Goal: Register for event/course

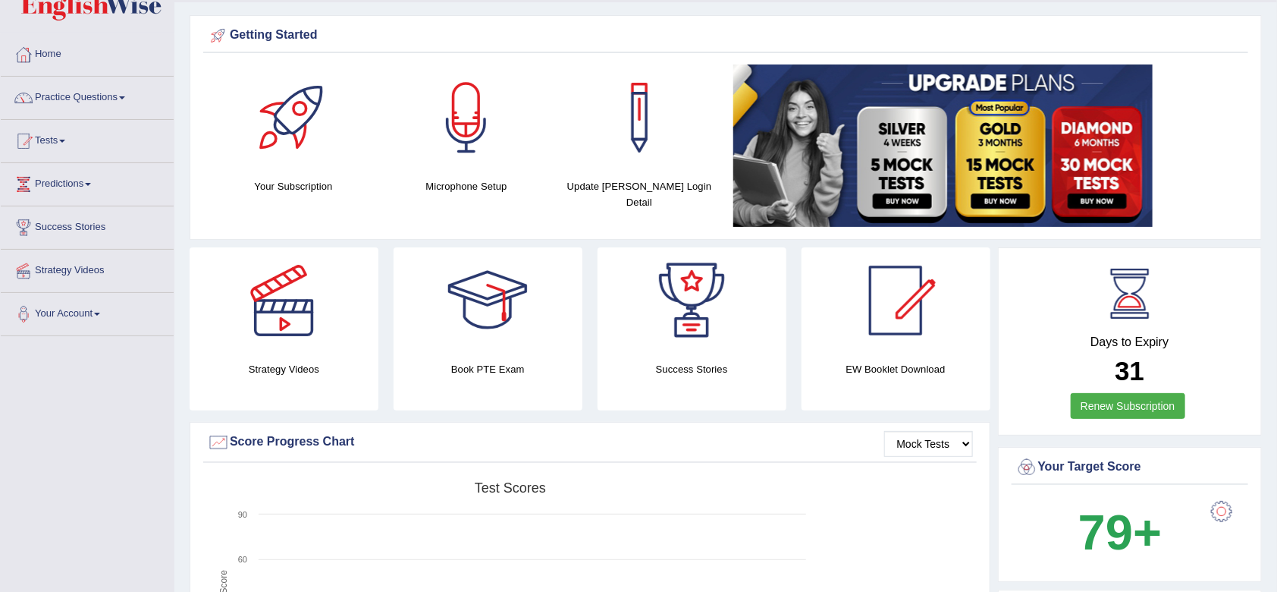
scroll to position [24, 0]
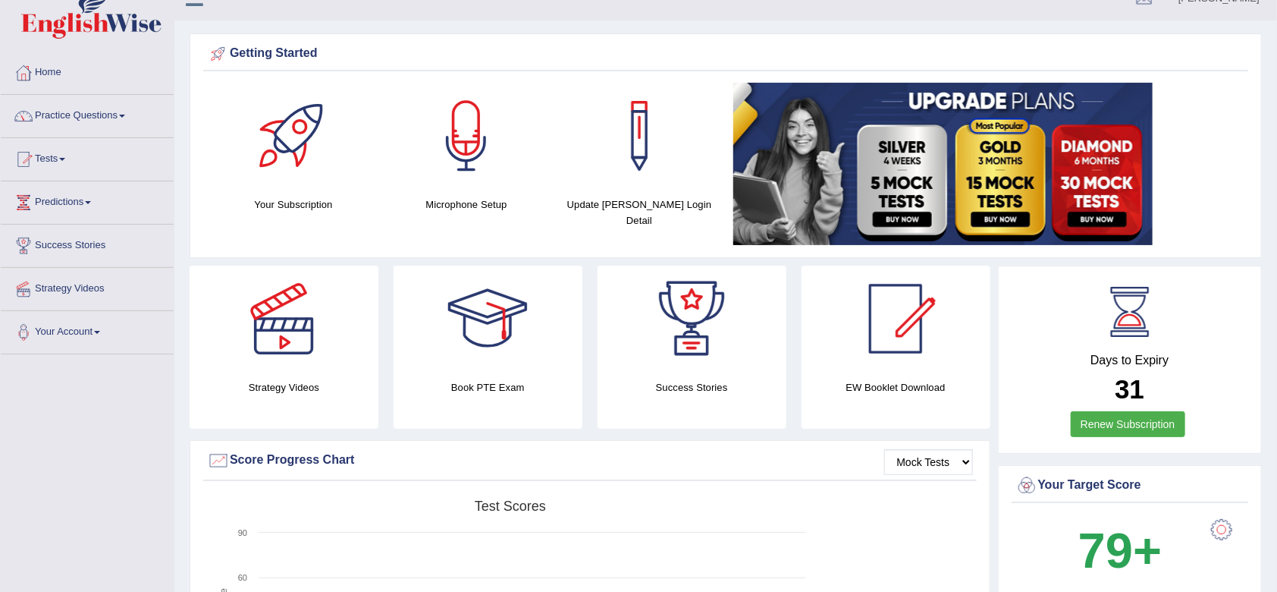
click at [58, 155] on link "Tests" at bounding box center [87, 157] width 173 height 38
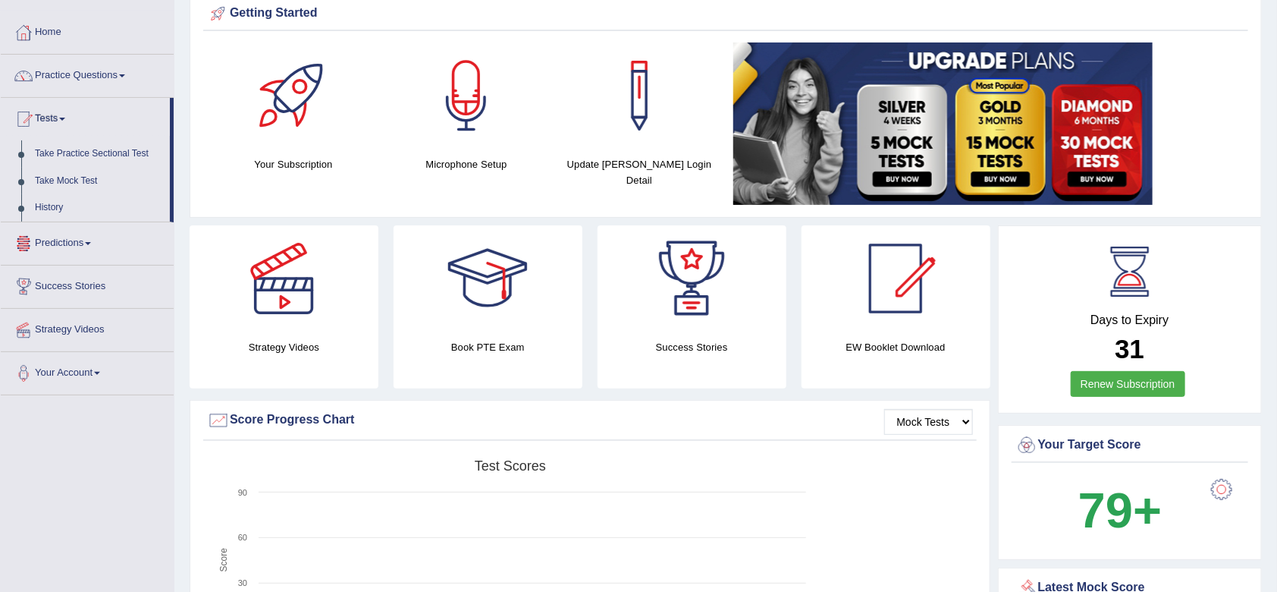
scroll to position [66, 0]
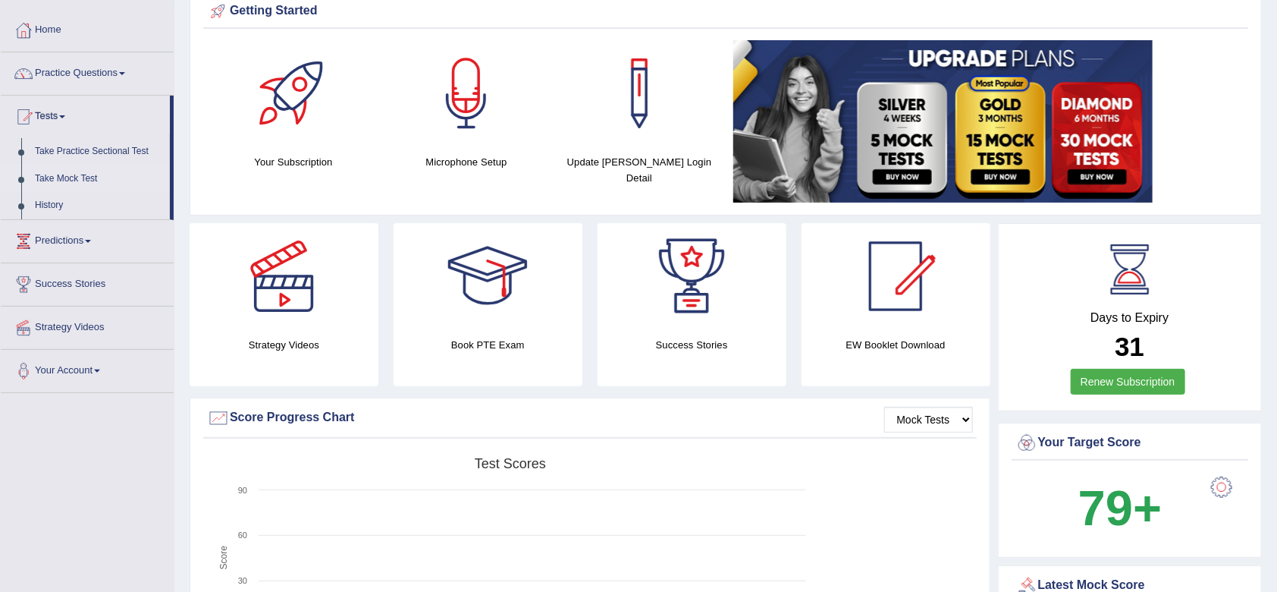
click at [87, 182] on link "Take Mock Test" at bounding box center [99, 178] width 142 height 27
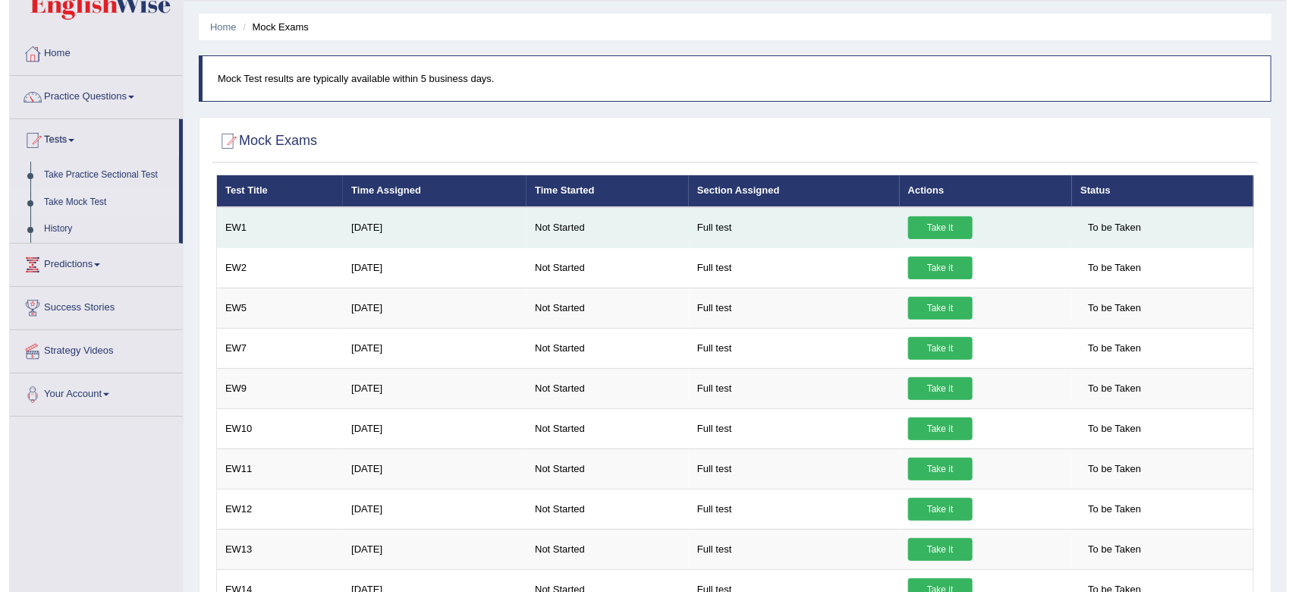
scroll to position [44, 0]
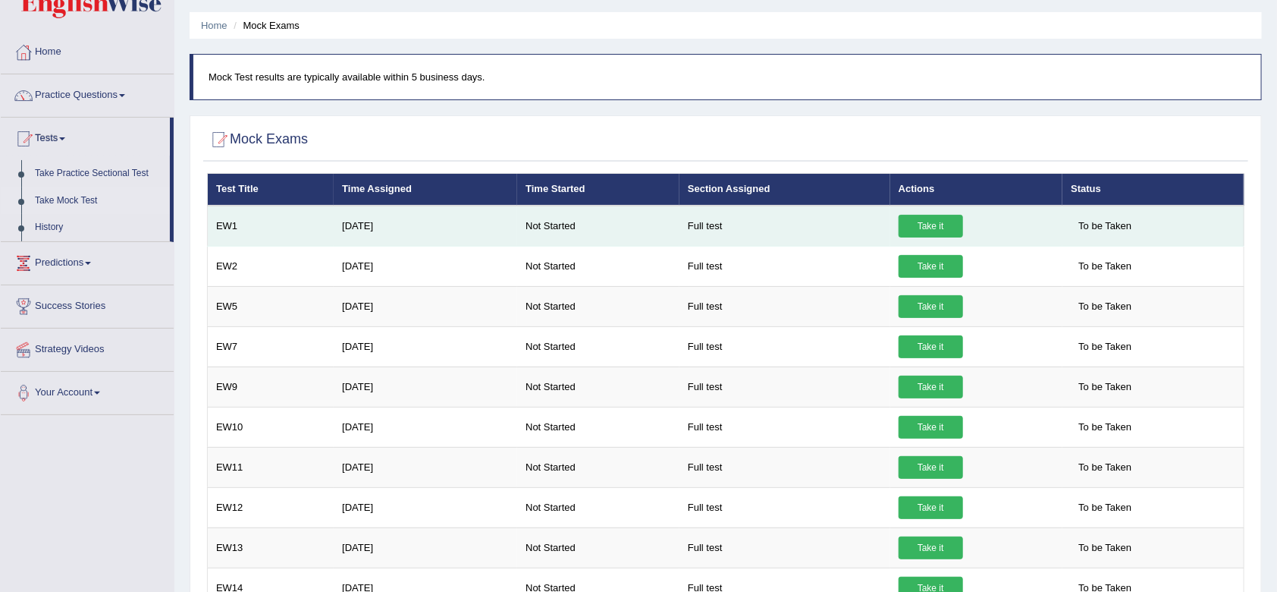
click at [928, 222] on link "Take it" at bounding box center [931, 226] width 64 height 23
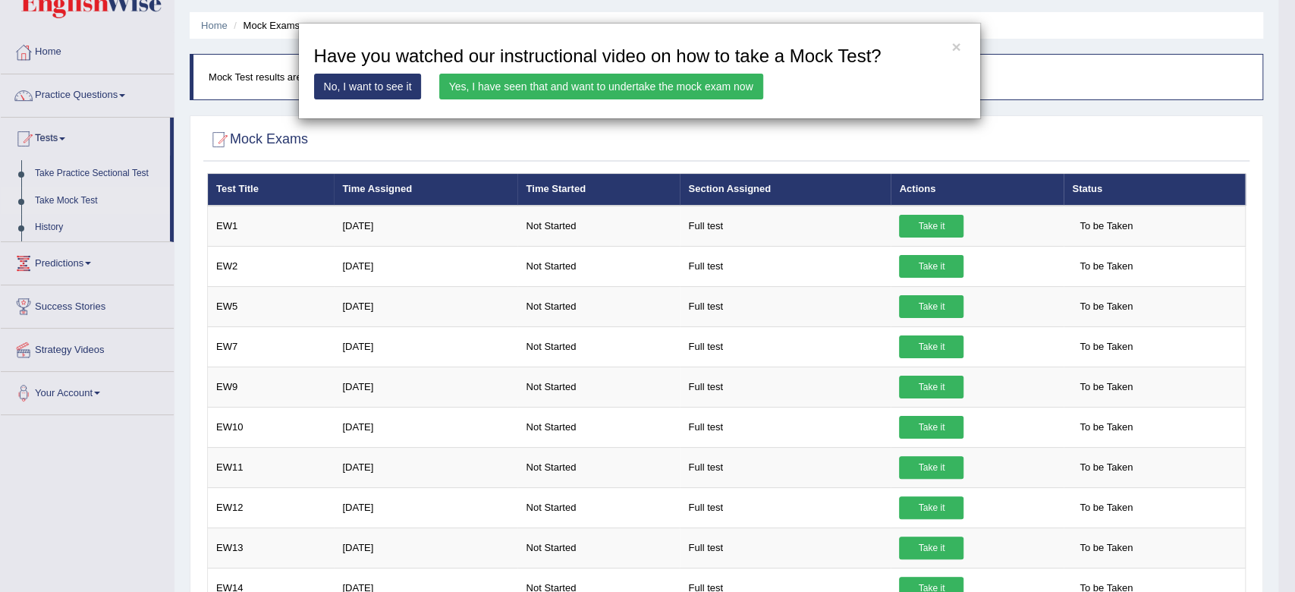
click at [712, 88] on link "Yes, I have seen that and want to undertake the mock exam now" at bounding box center [601, 87] width 324 height 26
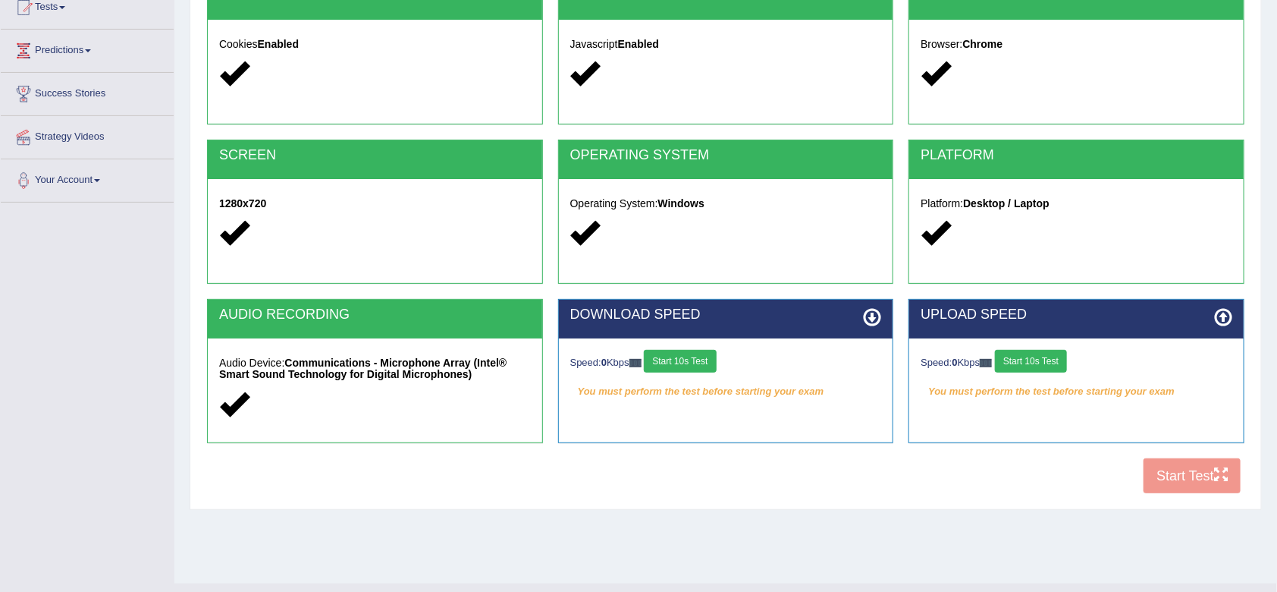
scroll to position [204, 0]
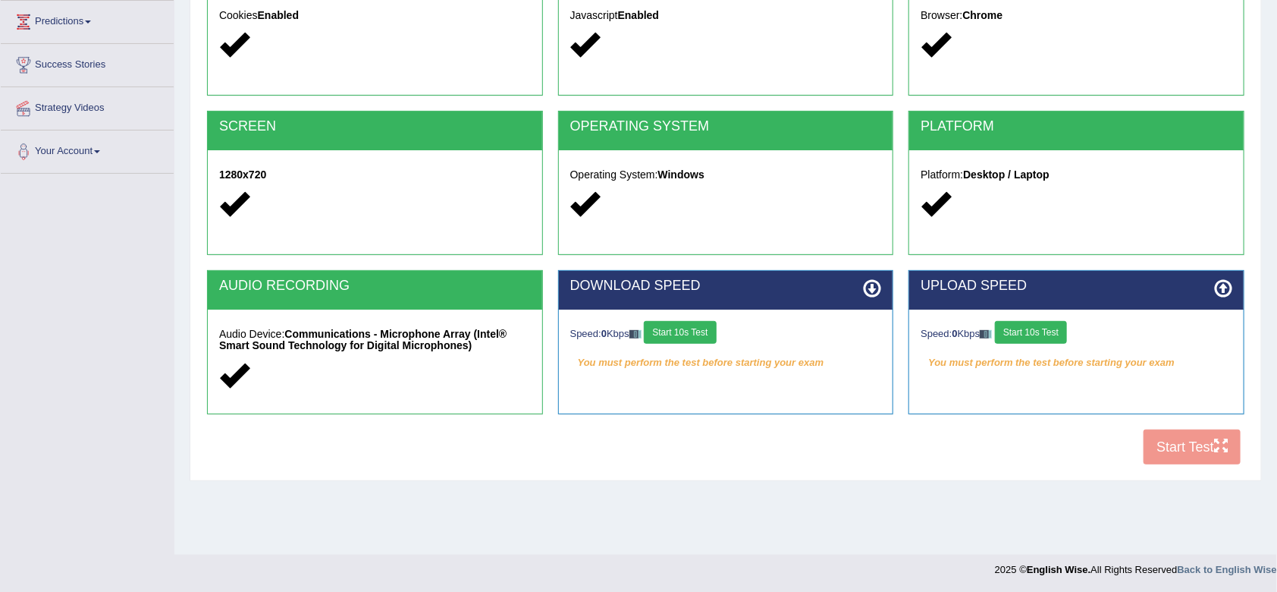
click at [1160, 448] on div "COOKIES Cookies Enabled JAVASCRIPT Javascript Enabled BROWSER Browser: Chrome S…" at bounding box center [725, 211] width 1045 height 521
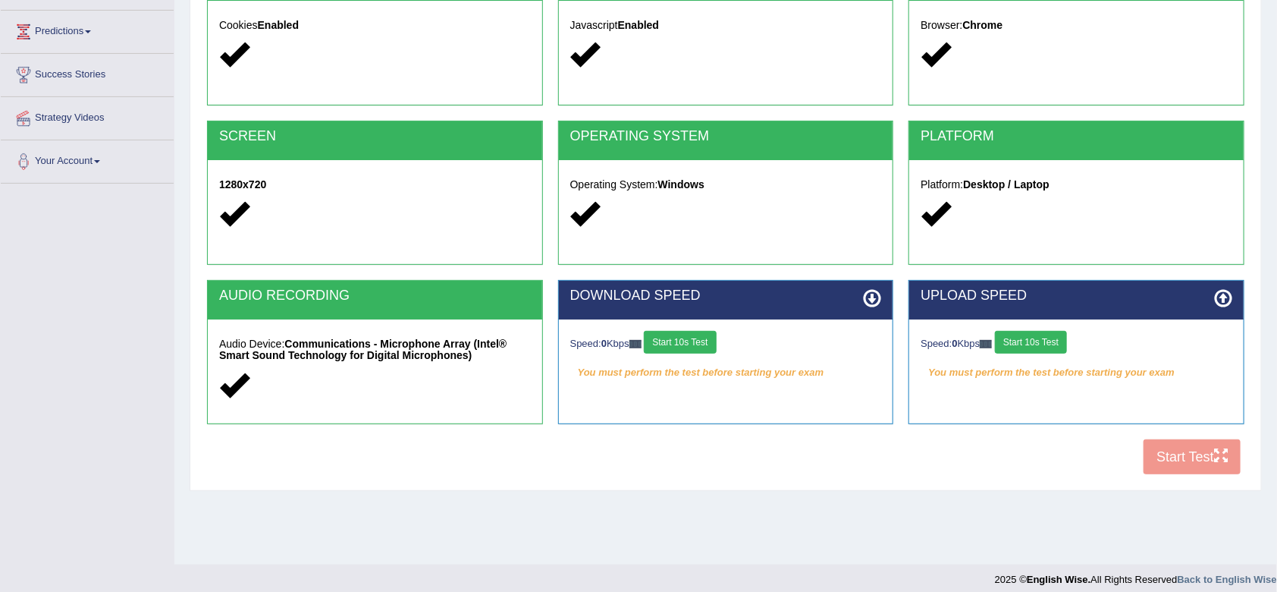
scroll to position [195, 0]
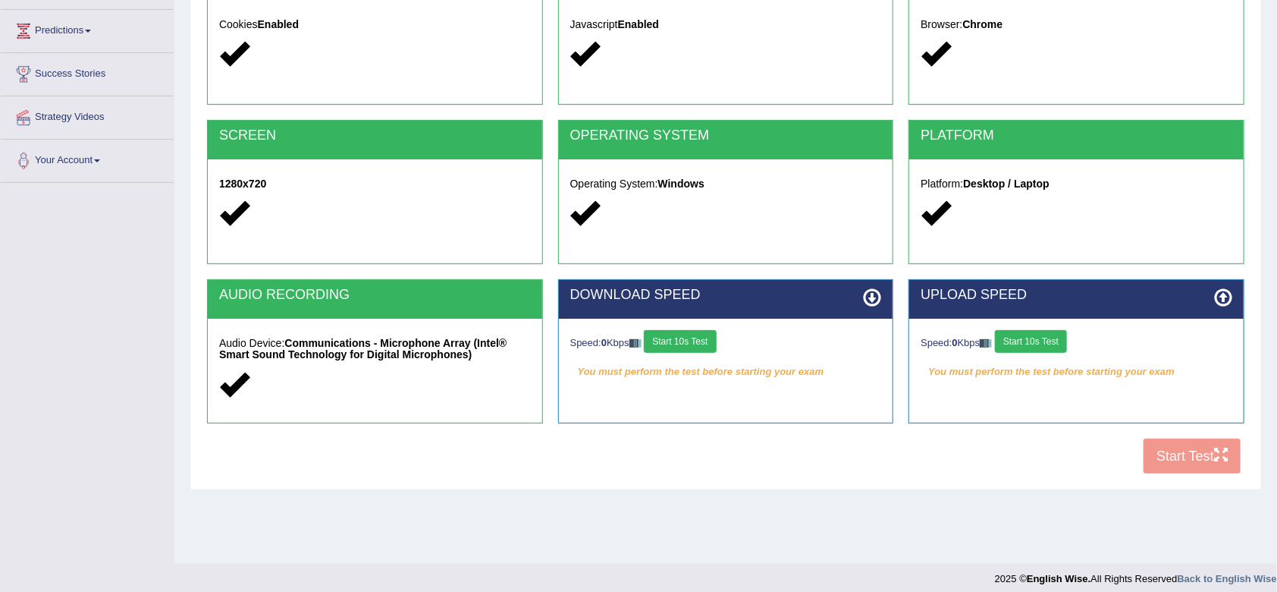
click at [1174, 457] on div "COOKIES Cookies Enabled JAVASCRIPT Javascript Enabled BROWSER Browser: Chrome S…" at bounding box center [725, 221] width 1045 height 521
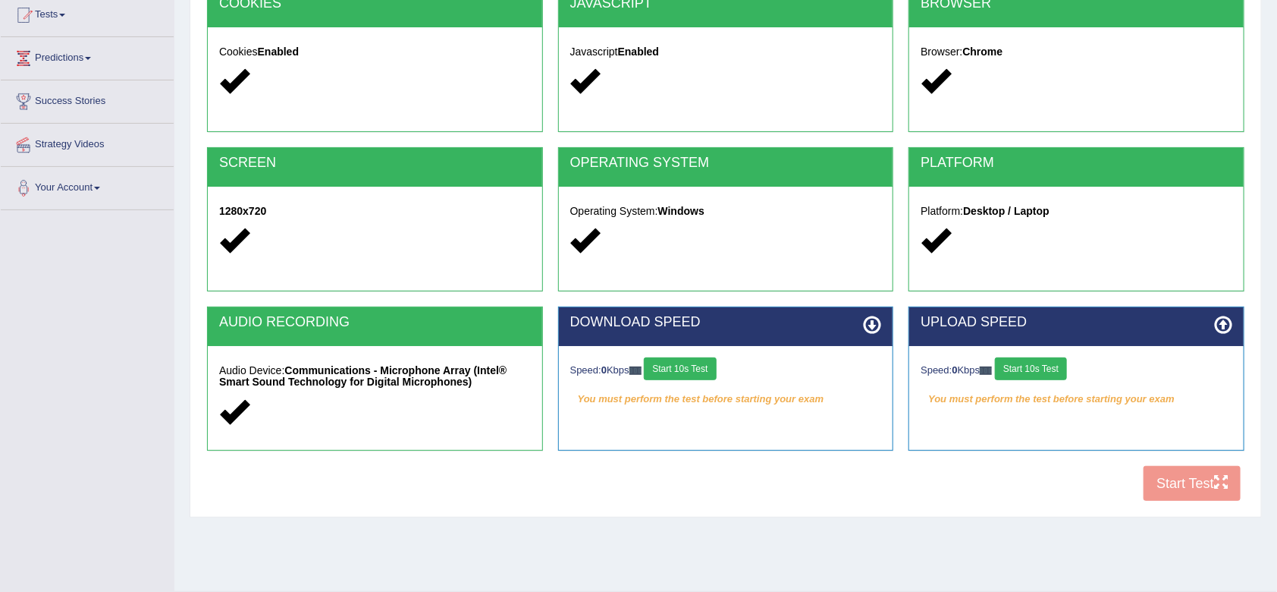
scroll to position [157, 0]
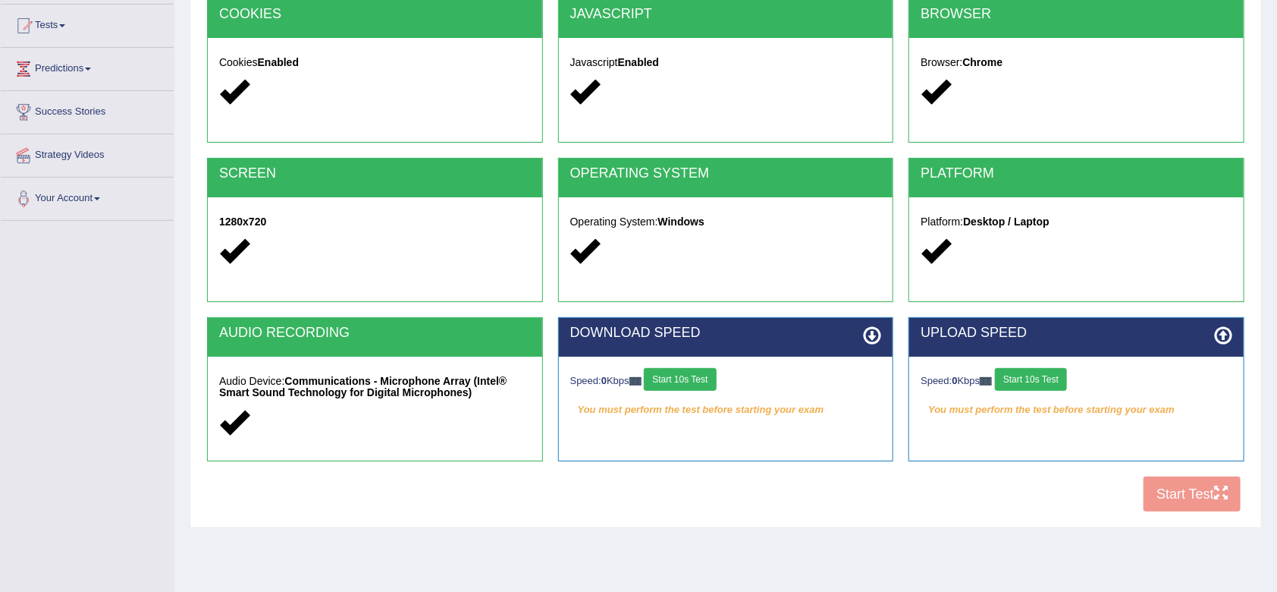
click at [689, 378] on button "Start 10s Test" at bounding box center [680, 379] width 72 height 23
click at [1025, 377] on div "Speed: 0 Kbps Start 10s Test" at bounding box center [1077, 381] width 312 height 27
click at [1036, 375] on button "Start 10s Test" at bounding box center [1031, 379] width 72 height 23
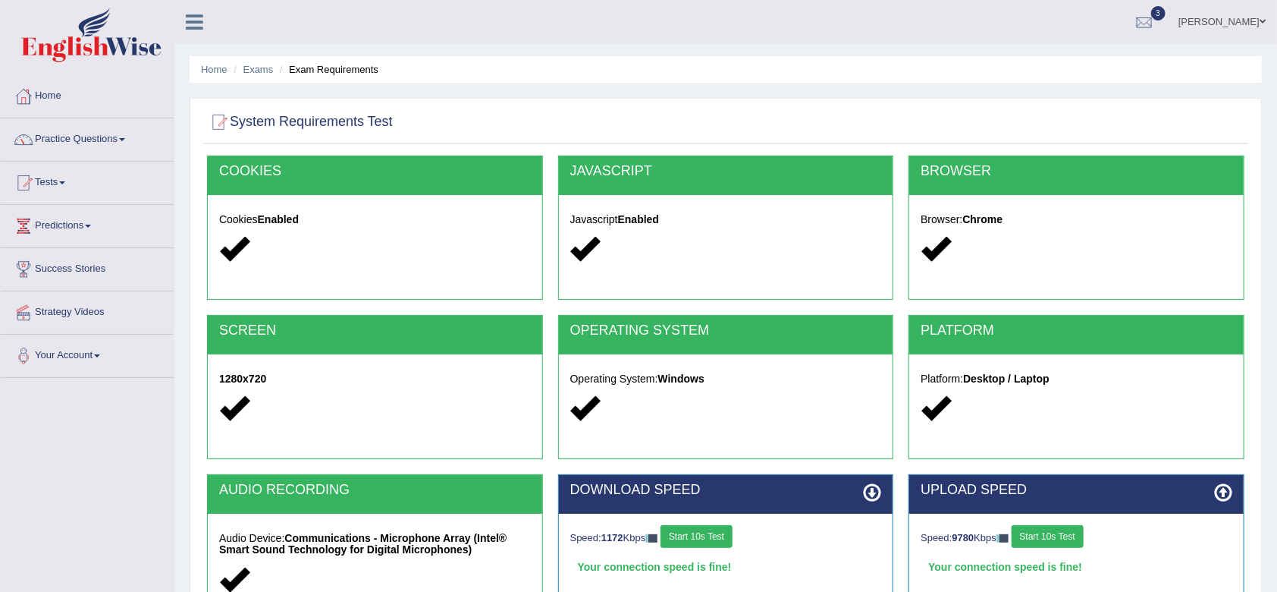
scroll to position [204, 0]
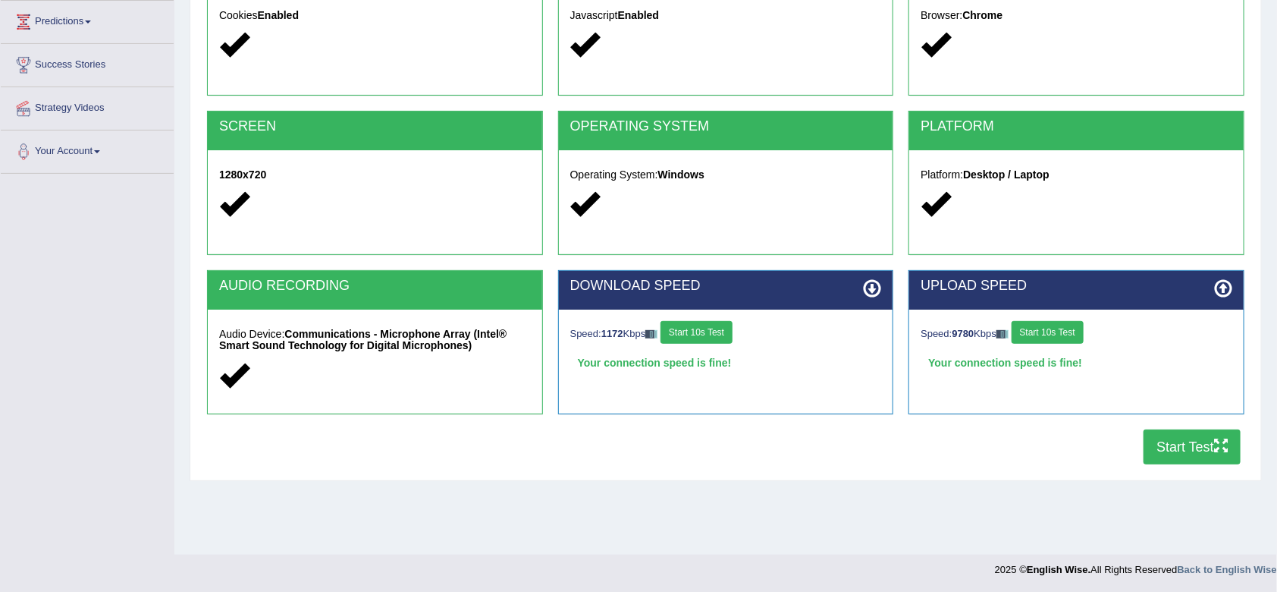
click at [1176, 453] on button "Start Test" at bounding box center [1192, 446] width 97 height 35
